Goal: Find contact information: Obtain details needed to contact an individual or organization

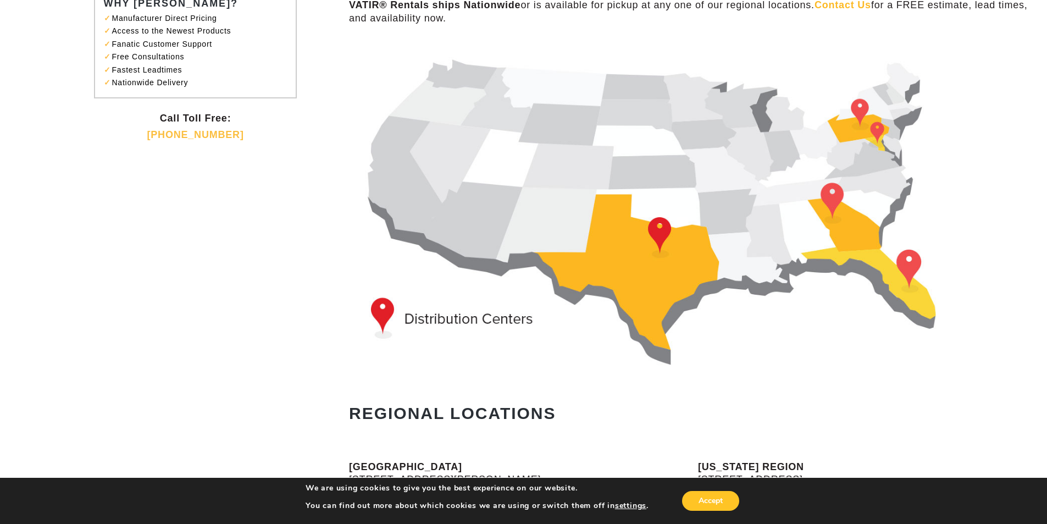
scroll to position [110, 0]
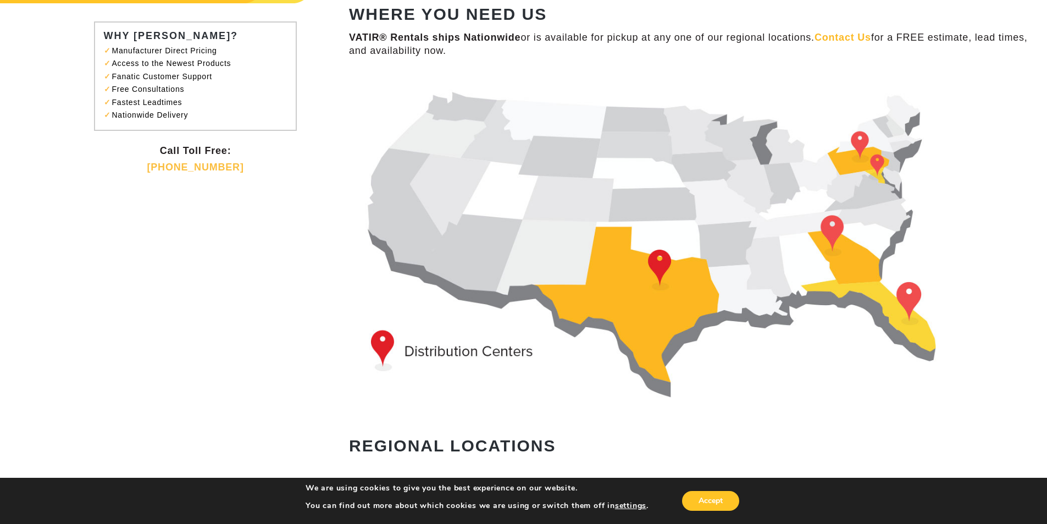
drag, startPoint x: 832, startPoint y: 227, endPoint x: 823, endPoint y: 233, distance: 10.4
click at [832, 228] on img at bounding box center [670, 239] width 643 height 330
click at [651, 264] on img at bounding box center [670, 239] width 643 height 330
click at [914, 291] on img at bounding box center [670, 239] width 643 height 330
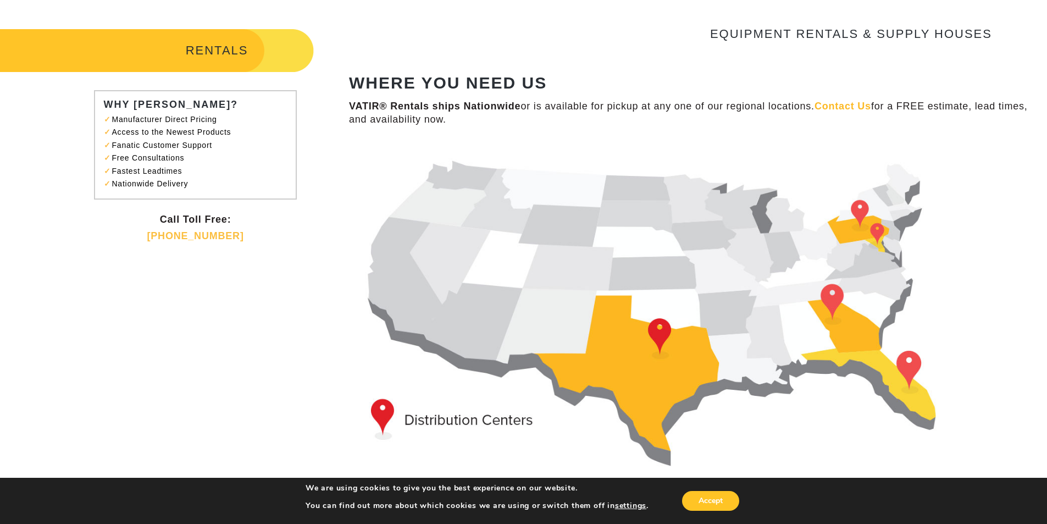
scroll to position [0, 0]
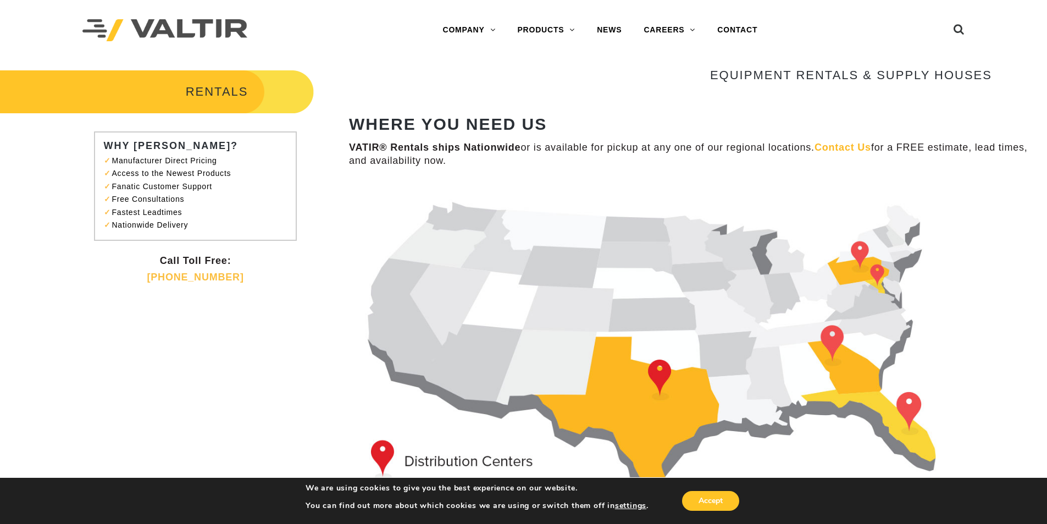
click at [865, 148] on link "Contact Us" at bounding box center [843, 147] width 57 height 11
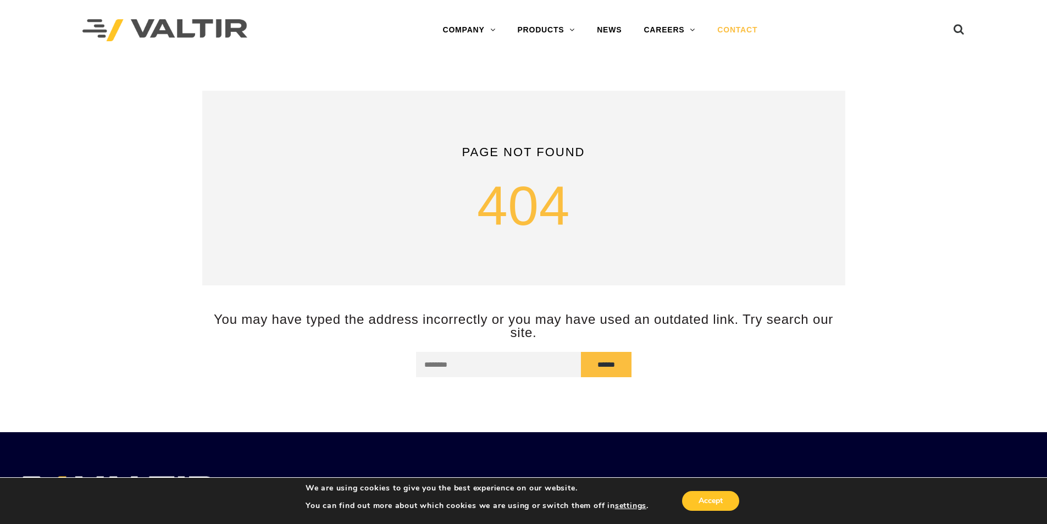
click at [740, 25] on link "CONTACT" at bounding box center [737, 30] width 62 height 22
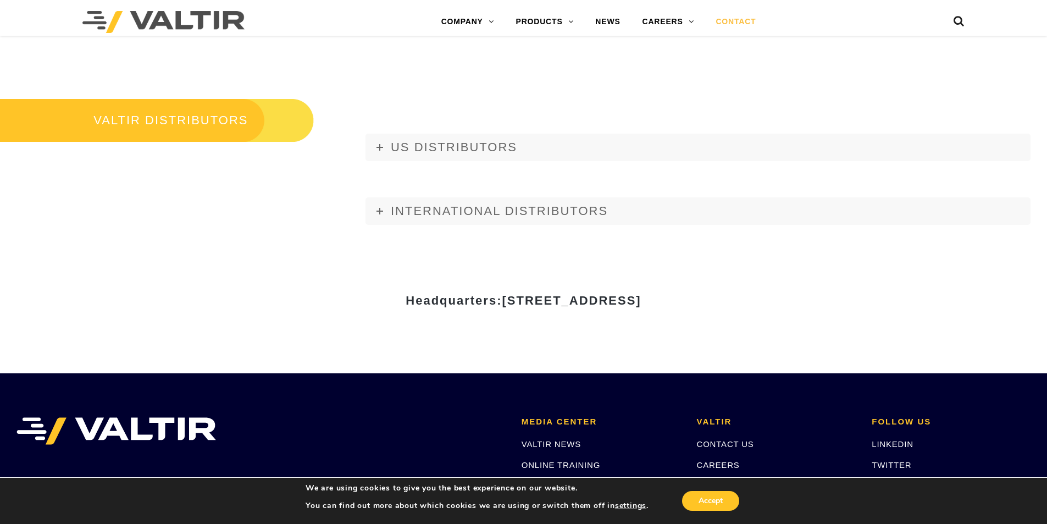
scroll to position [1429, 0]
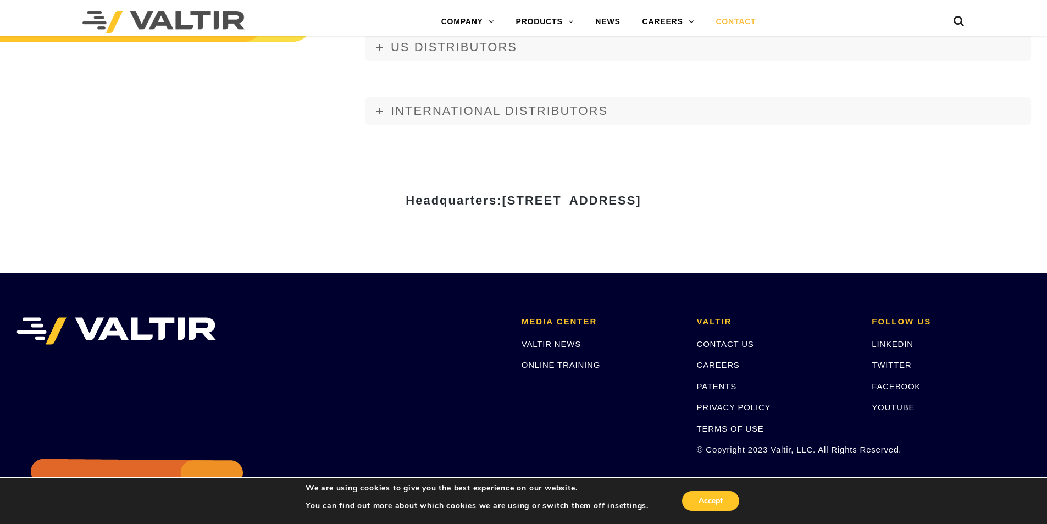
drag, startPoint x: 692, startPoint y: 202, endPoint x: 768, endPoint y: 202, distance: 75.9
click at [768, 202] on h3 "Headquarters: [STREET_ADDRESS]" at bounding box center [523, 200] width 643 height 13
